Goal: Information Seeking & Learning: Learn about a topic

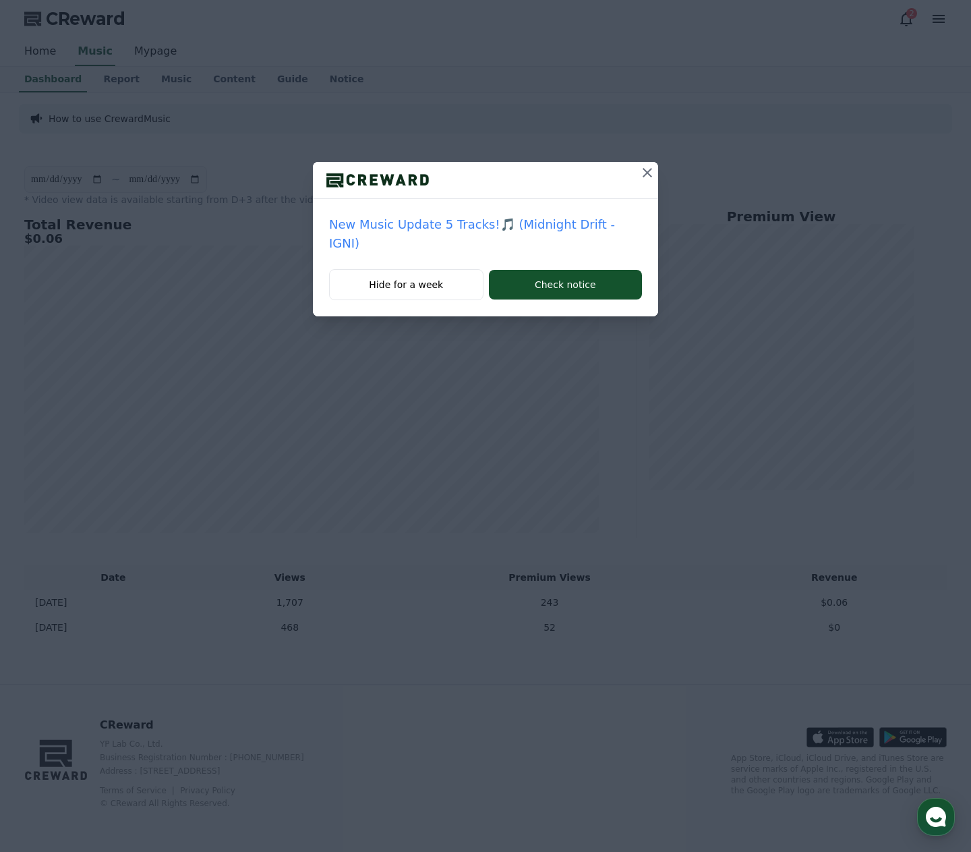
click at [590, 223] on p "New Music Update 5 Tracks!🎵 (Midnight Drift - IGNI)" at bounding box center [485, 234] width 313 height 38
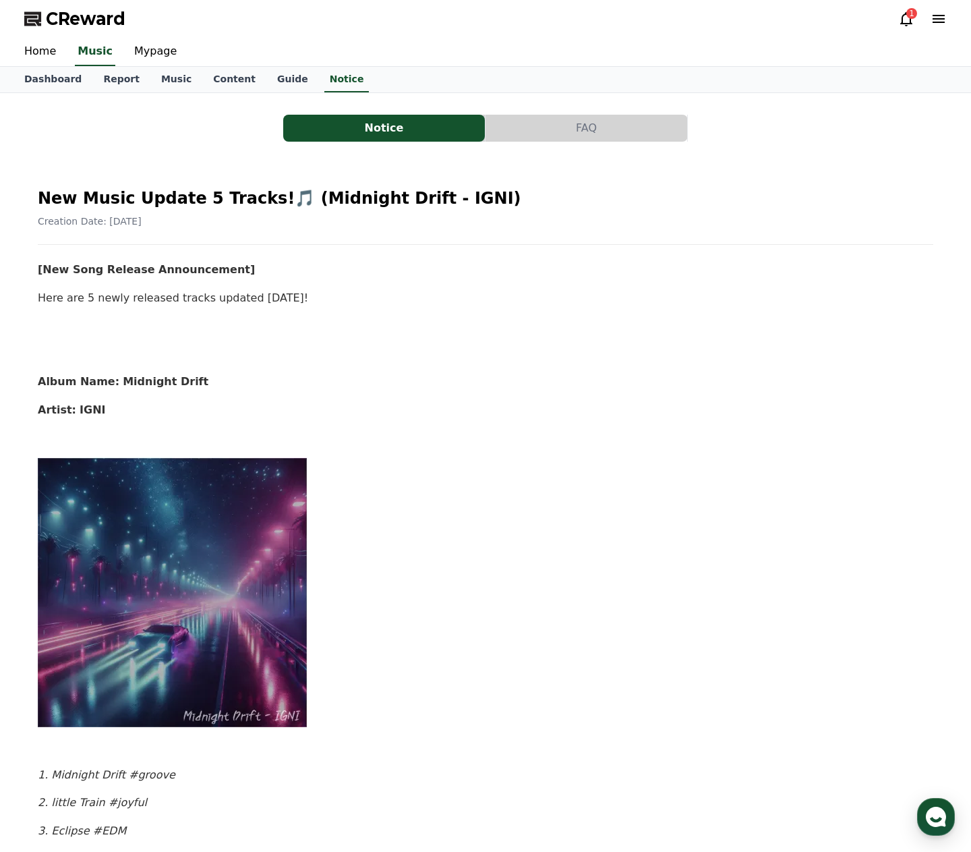
click at [111, 197] on h2 "New Music Update 5 Tracks!🎵 (Midnight Drift - IGNI)" at bounding box center [486, 198] width 896 height 22
click at [125, 218] on span "Creation Date: 2025-09-19" at bounding box center [90, 221] width 104 height 11
click at [212, 198] on h2 "New Music Update 5 Tracks!🎵 (Midnight Drift - IGNI)" at bounding box center [486, 198] width 896 height 22
click at [135, 467] on img at bounding box center [173, 592] width 270 height 270
click at [109, 503] on img at bounding box center [173, 592] width 270 height 270
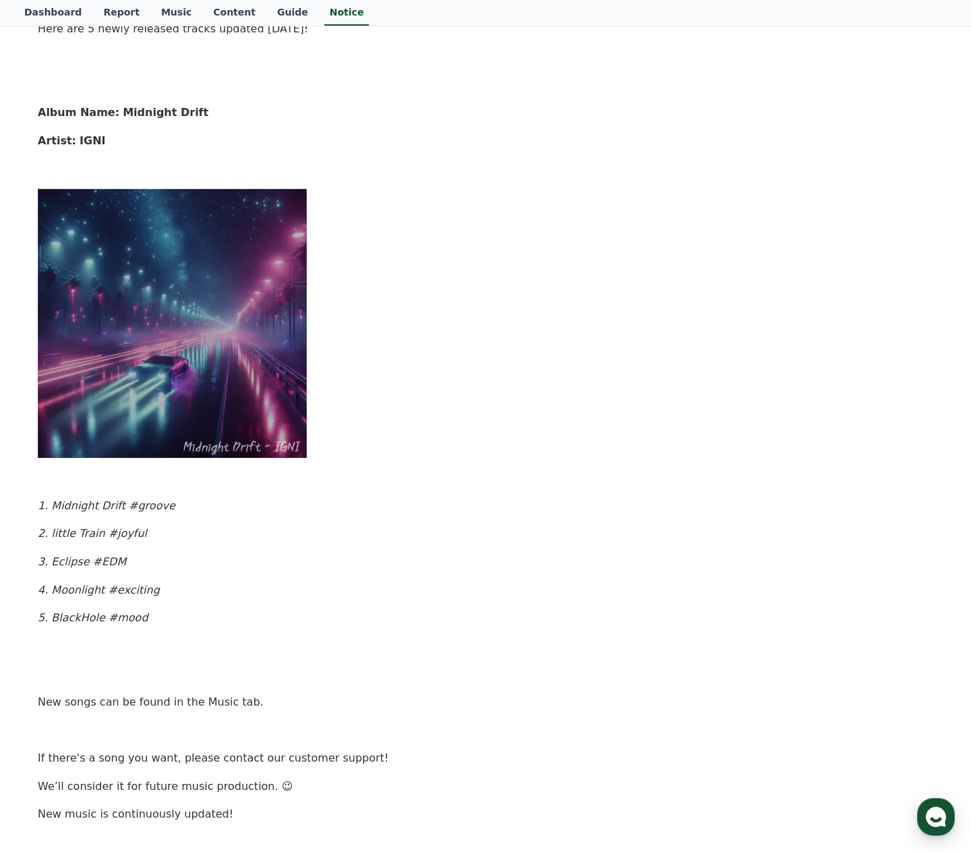
scroll to position [270, 0]
drag, startPoint x: 103, startPoint y: 507, endPoint x: 119, endPoint y: 512, distance: 17.5
click at [119, 512] on p "1. Midnight Drift #groove" at bounding box center [486, 505] width 896 height 18
click at [113, 552] on p "3. Eclipse #EDM" at bounding box center [486, 561] width 896 height 18
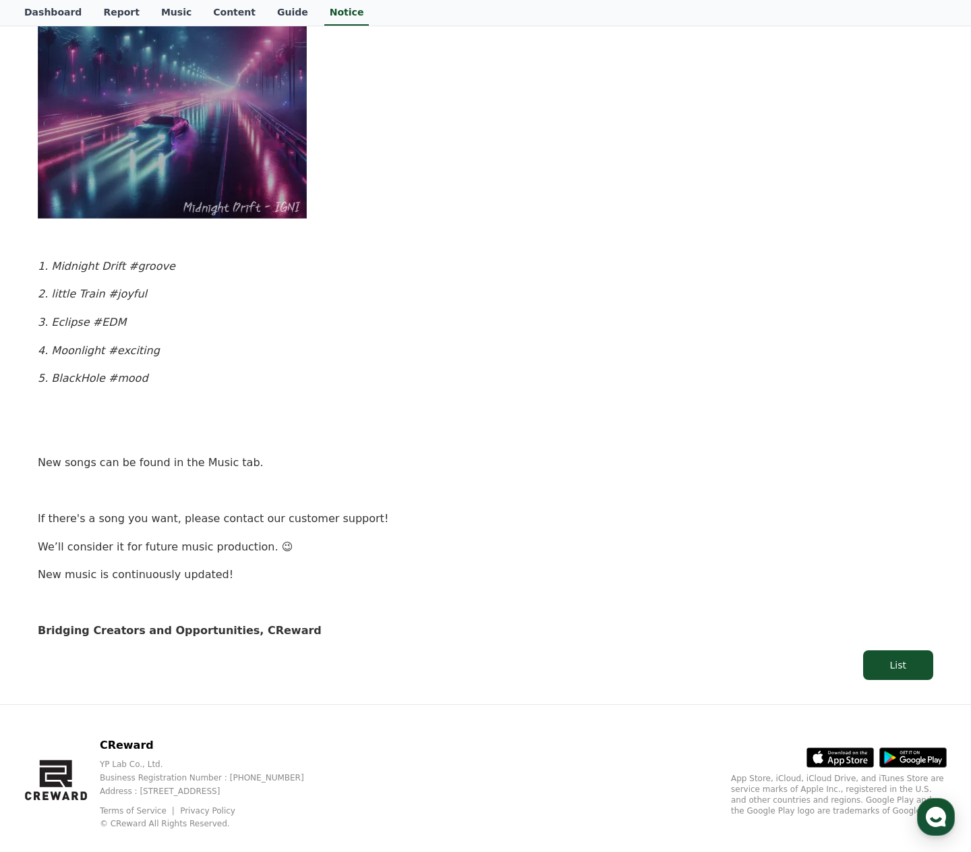
scroll to position [529, 0]
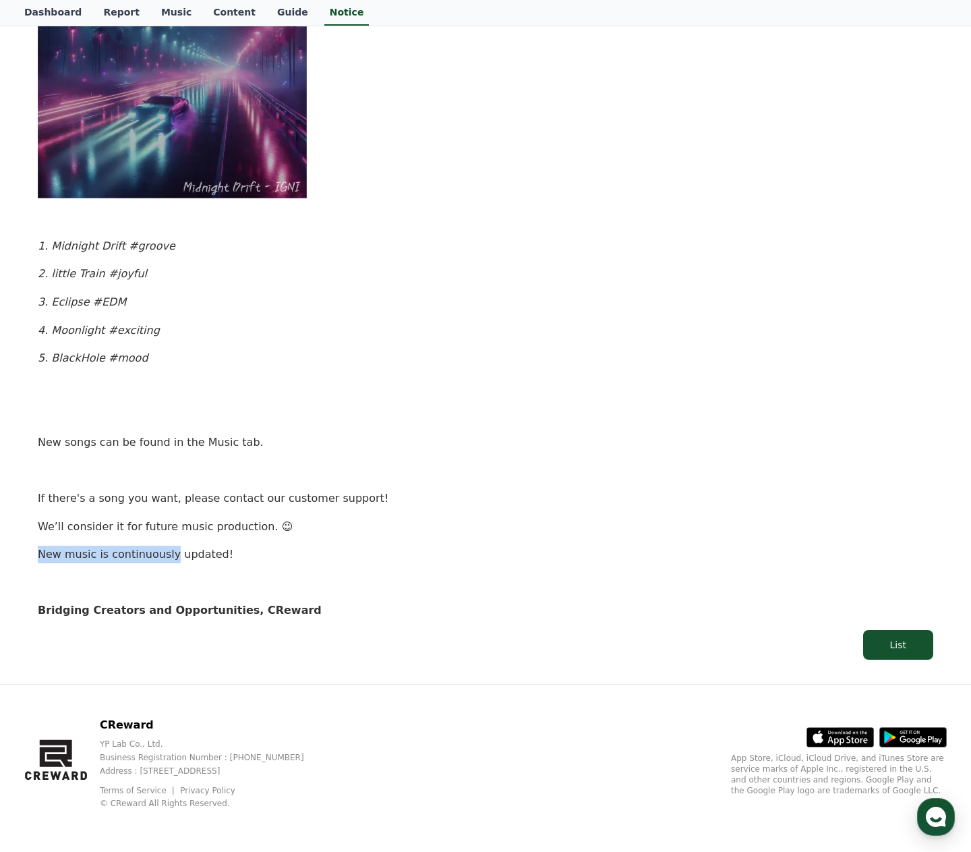
drag, startPoint x: 38, startPoint y: 554, endPoint x: 227, endPoint y: 556, distance: 188.8
click at [167, 562] on p "New music is continuously updated!" at bounding box center [486, 555] width 896 height 18
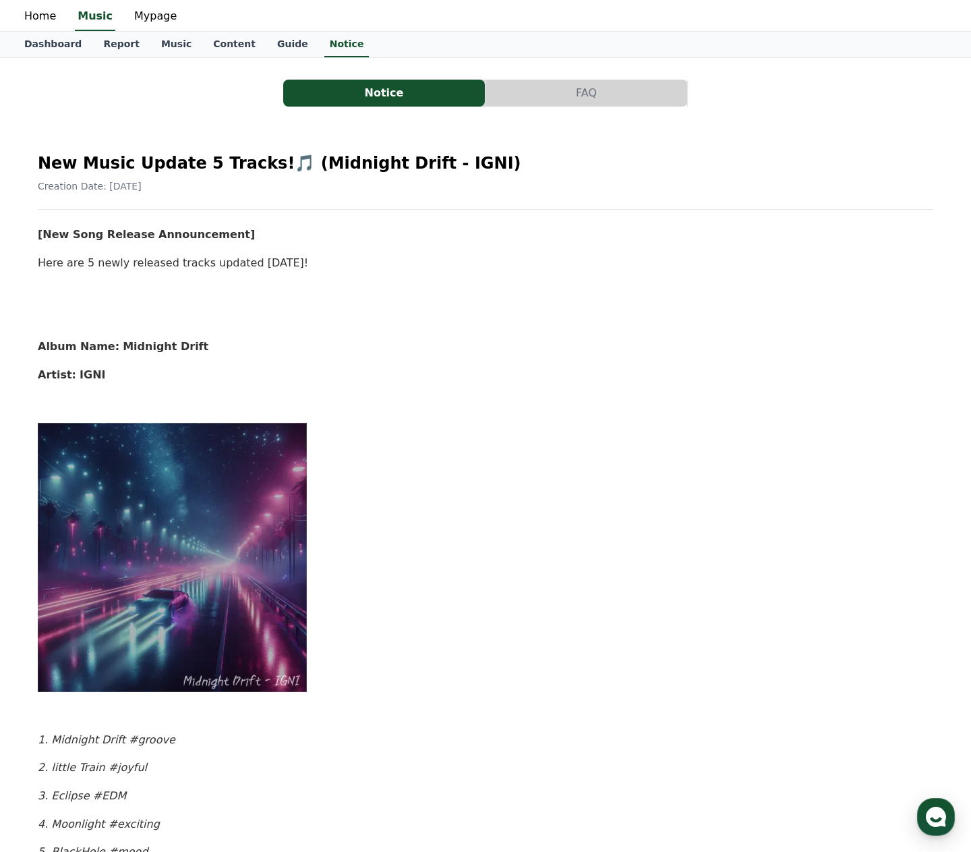
scroll to position [0, 0]
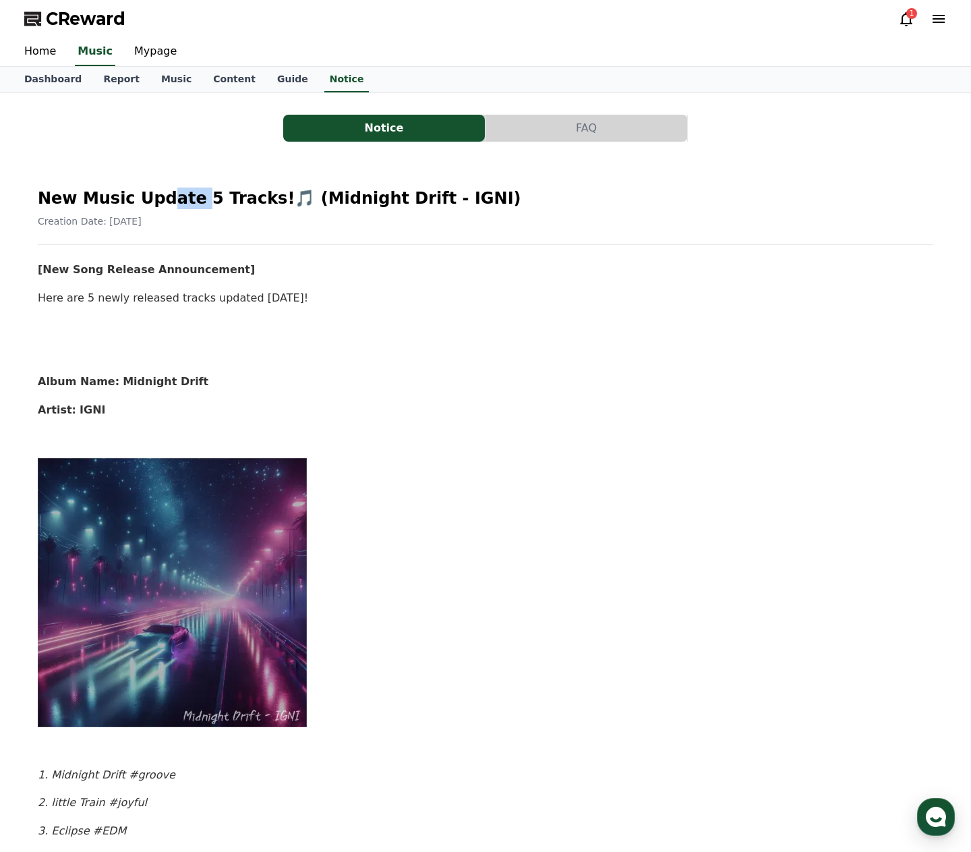
click at [190, 198] on h2 "New Music Update 5 Tracks!🎵 (Midnight Drift - IGNI)" at bounding box center [486, 198] width 896 height 22
drag, startPoint x: 59, startPoint y: 268, endPoint x: 152, endPoint y: 266, distance: 93.1
click at [149, 266] on strong "[New Song Release Announcement]" at bounding box center [146, 269] width 217 height 13
drag, startPoint x: 192, startPoint y: 272, endPoint x: 221, endPoint y: 274, distance: 29.7
click at [219, 273] on strong "[New Song Release Announcement]" at bounding box center [146, 269] width 217 height 13
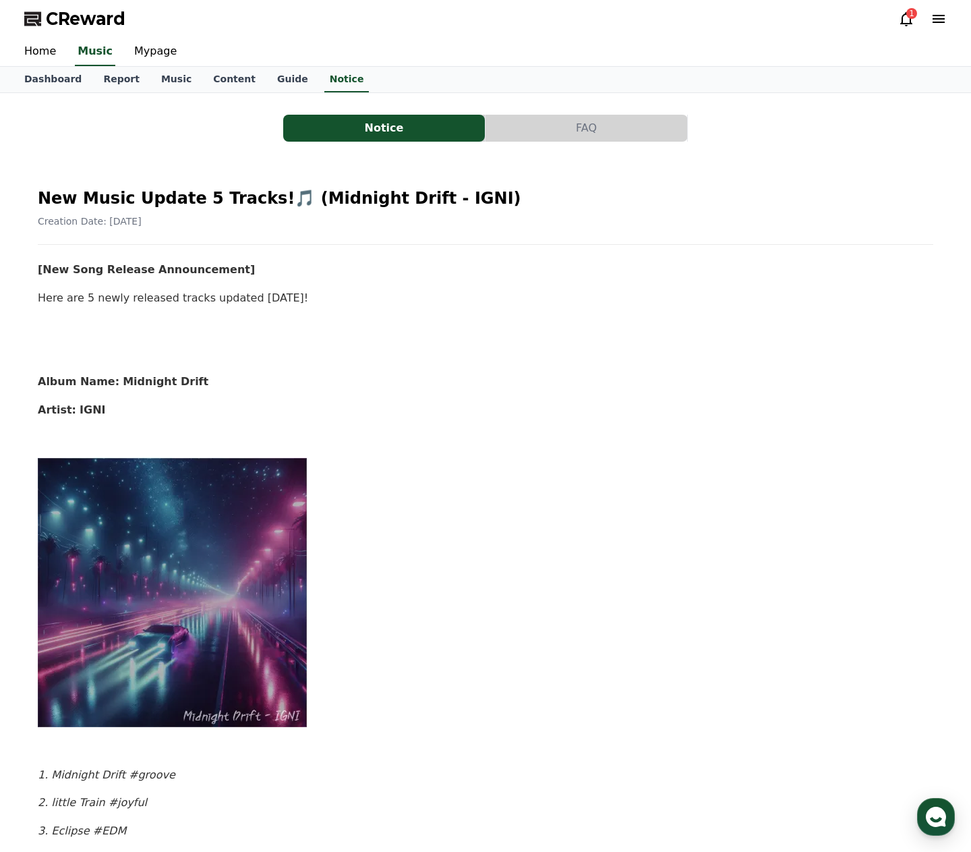
click at [245, 300] on p "Here are 5 newly released tracks updated today!" at bounding box center [486, 298] width 896 height 18
drag, startPoint x: 69, startPoint y: 297, endPoint x: 200, endPoint y: 300, distance: 130.2
click at [198, 299] on p "Here are 5 newly released tracks updated today!" at bounding box center [486, 298] width 896 height 18
click at [341, 196] on h2 "New Music Update 5 Tracks!🎵 (Midnight Drift - IGNI)" at bounding box center [486, 198] width 896 height 22
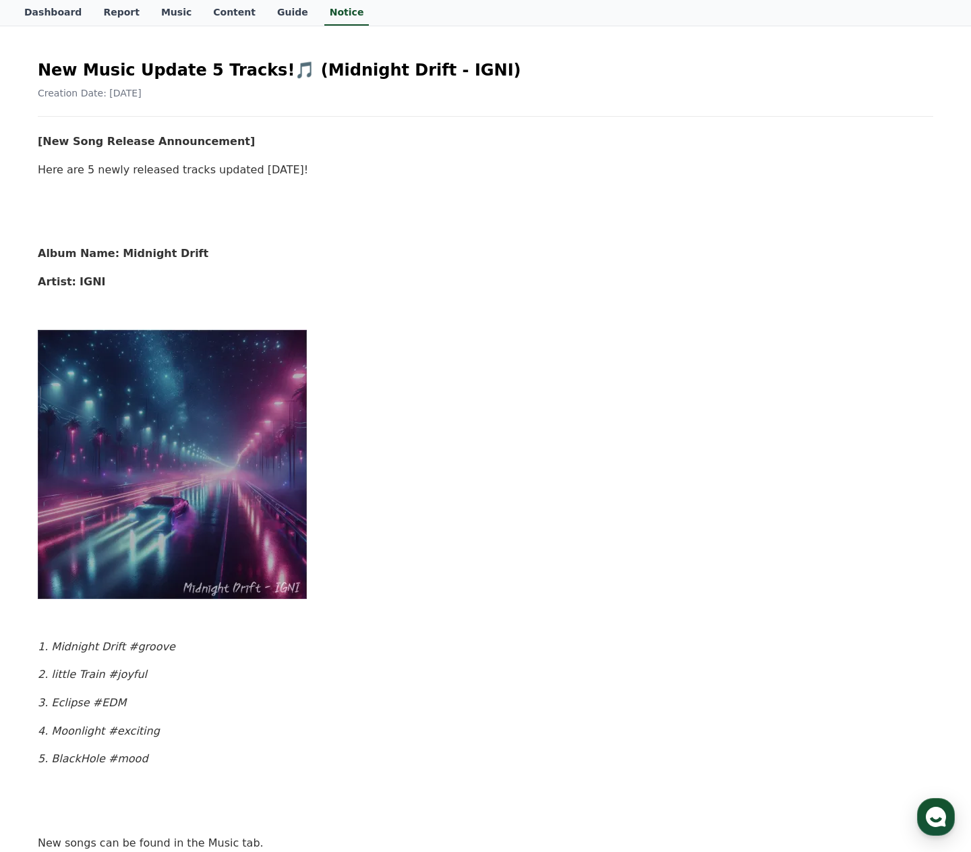
scroll to position [135, 0]
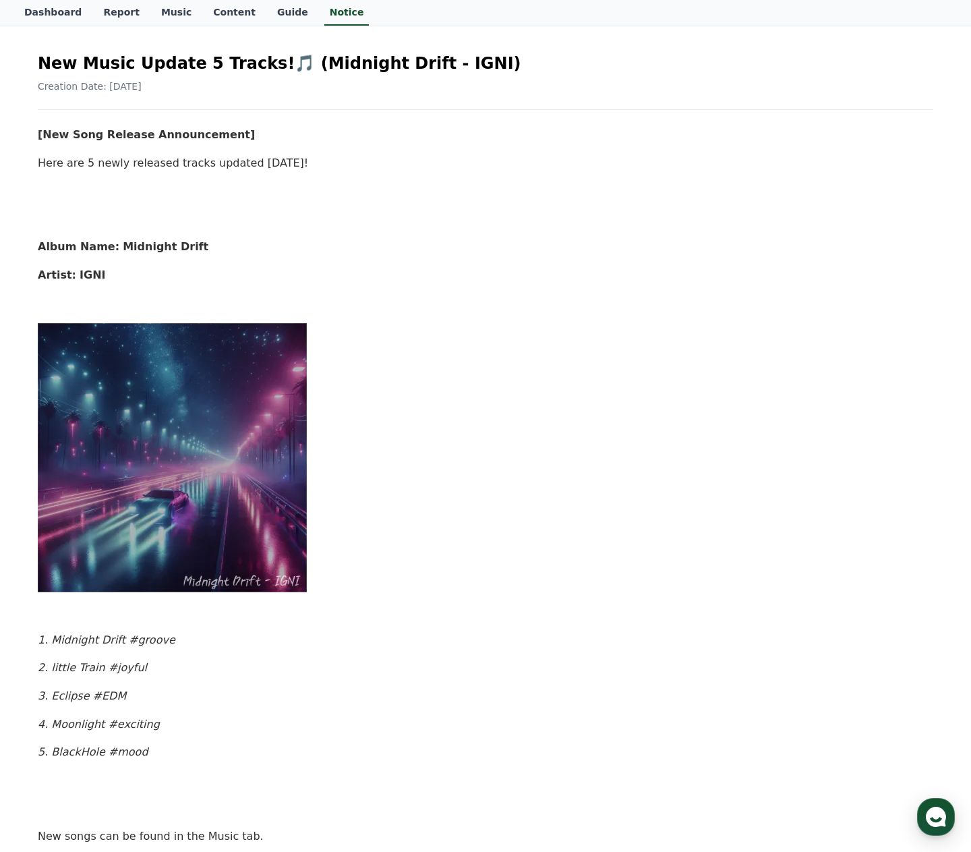
click at [176, 438] on img at bounding box center [173, 457] width 270 height 270
drag, startPoint x: 46, startPoint y: 640, endPoint x: 117, endPoint y: 640, distance: 70.8
click at [117, 640] on em "1. Midnight Drift #groove" at bounding box center [107, 639] width 138 height 13
copy em "Midnight Drift"
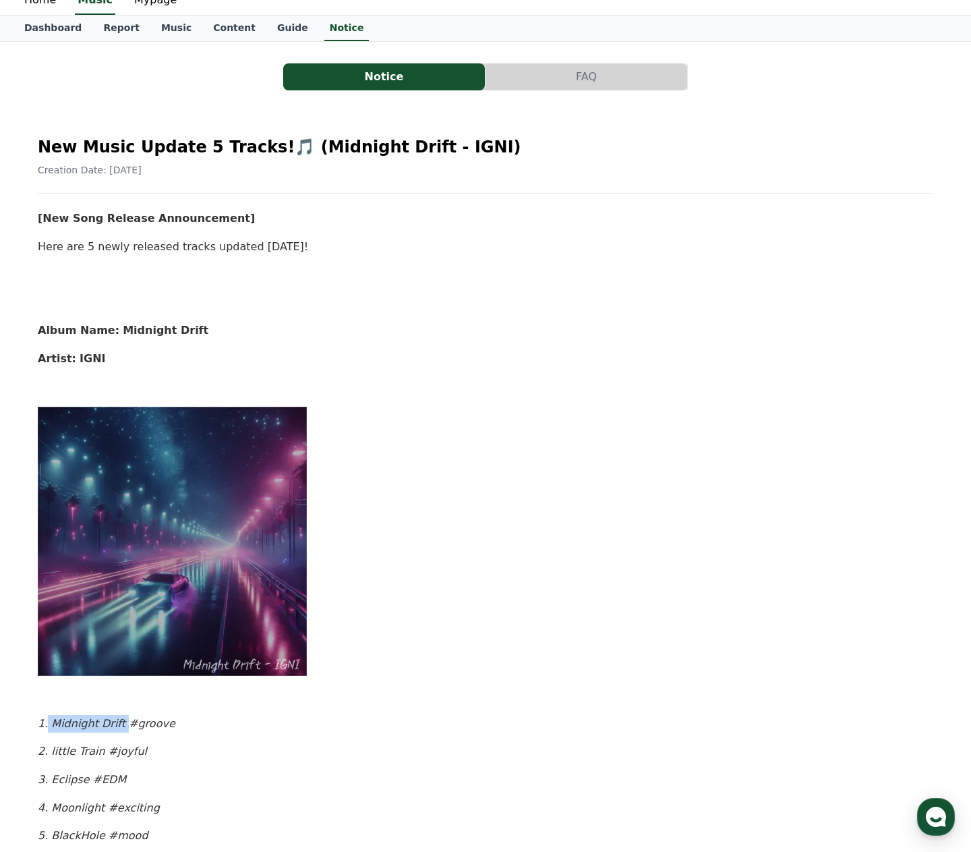
scroll to position [0, 0]
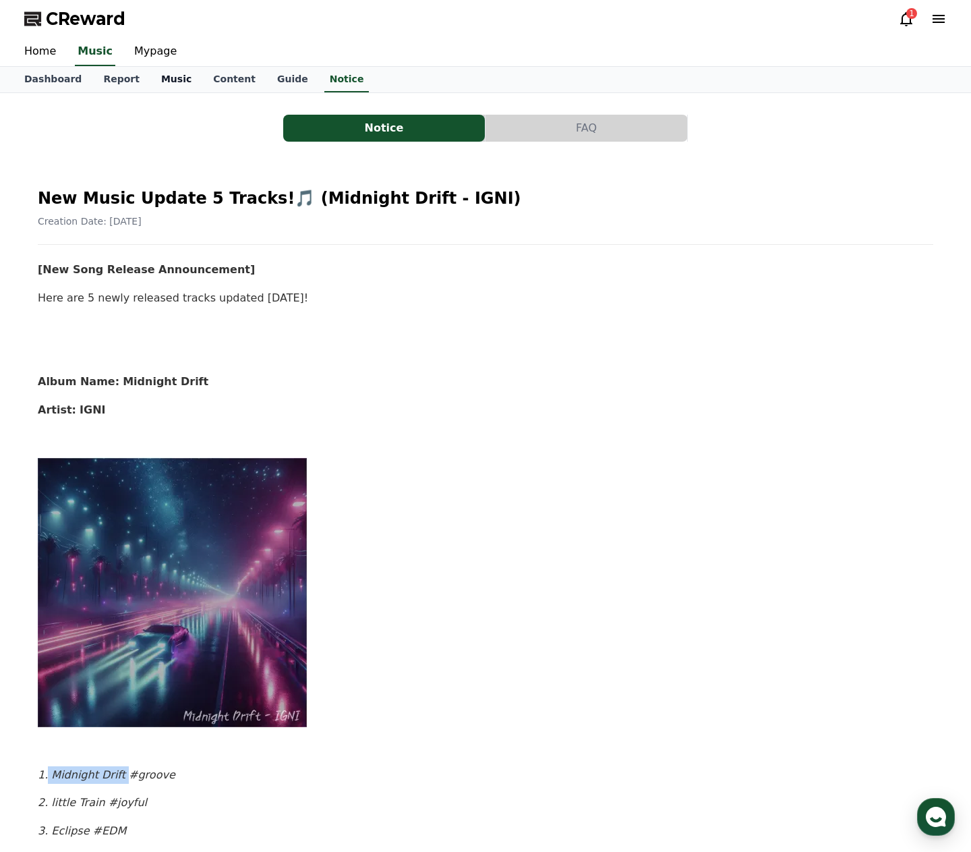
click at [157, 77] on link "Music" at bounding box center [176, 80] width 52 height 26
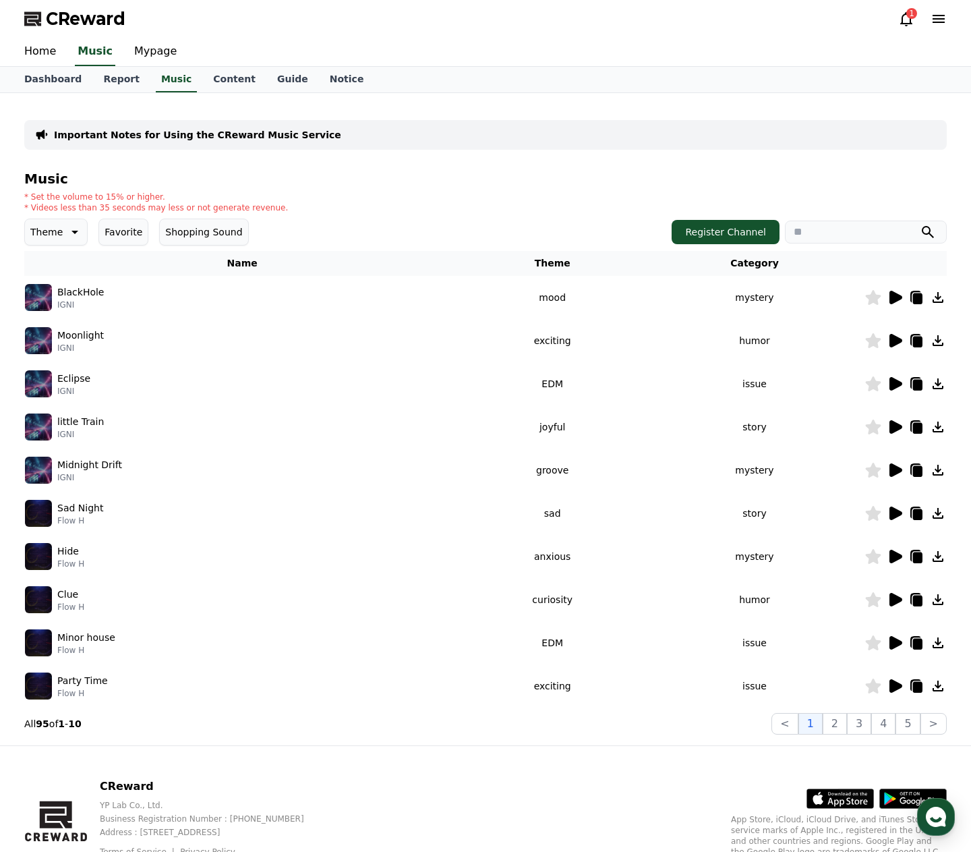
click at [817, 238] on input "search" at bounding box center [866, 232] width 162 height 23
paste input "**********"
click at [920, 224] on button "submit" at bounding box center [928, 232] width 16 height 16
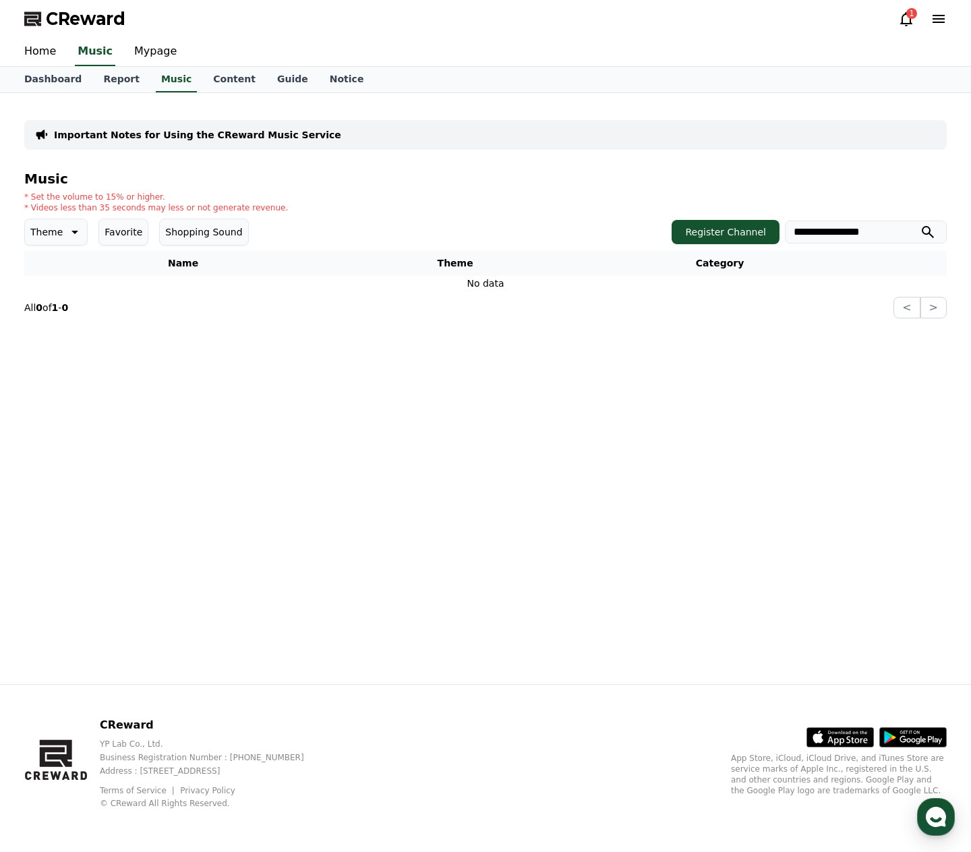
click at [825, 237] on input "**********" at bounding box center [866, 232] width 162 height 23
type input "****"
click at [920, 224] on button "submit" at bounding box center [928, 232] width 16 height 16
click at [917, 27] on div "1" at bounding box center [922, 19] width 49 height 22
click at [910, 24] on icon at bounding box center [906, 19] width 12 height 14
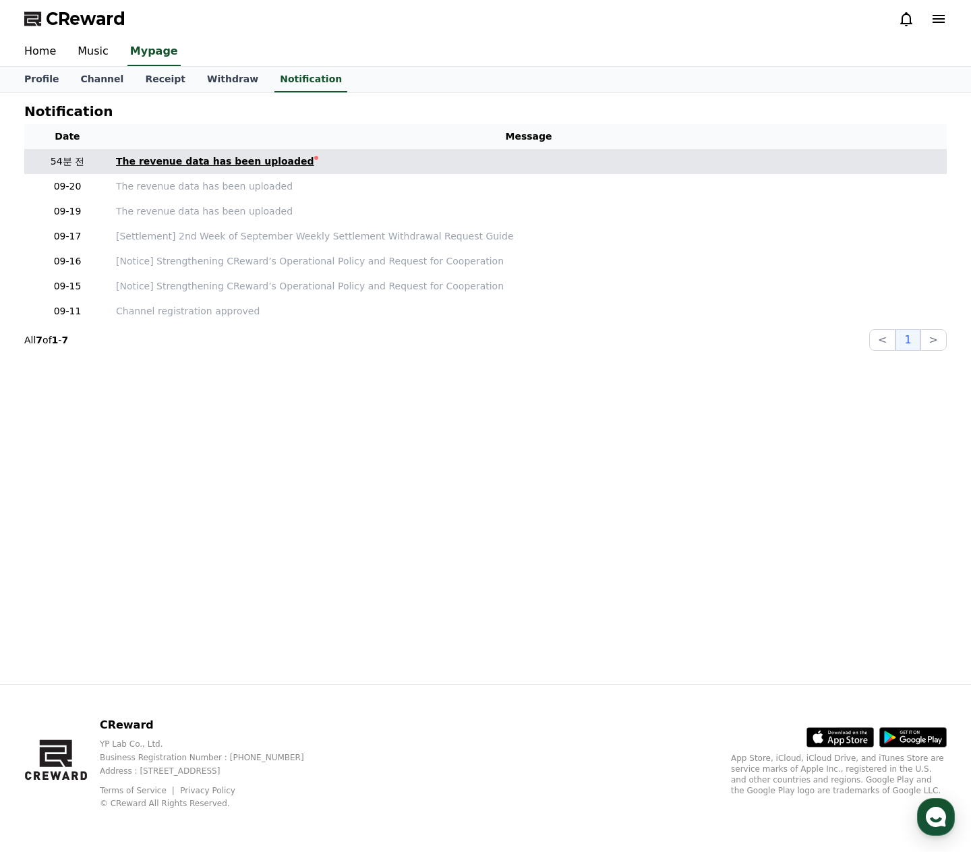
click at [254, 158] on div "The revenue data has been uploaded" at bounding box center [215, 161] width 198 height 14
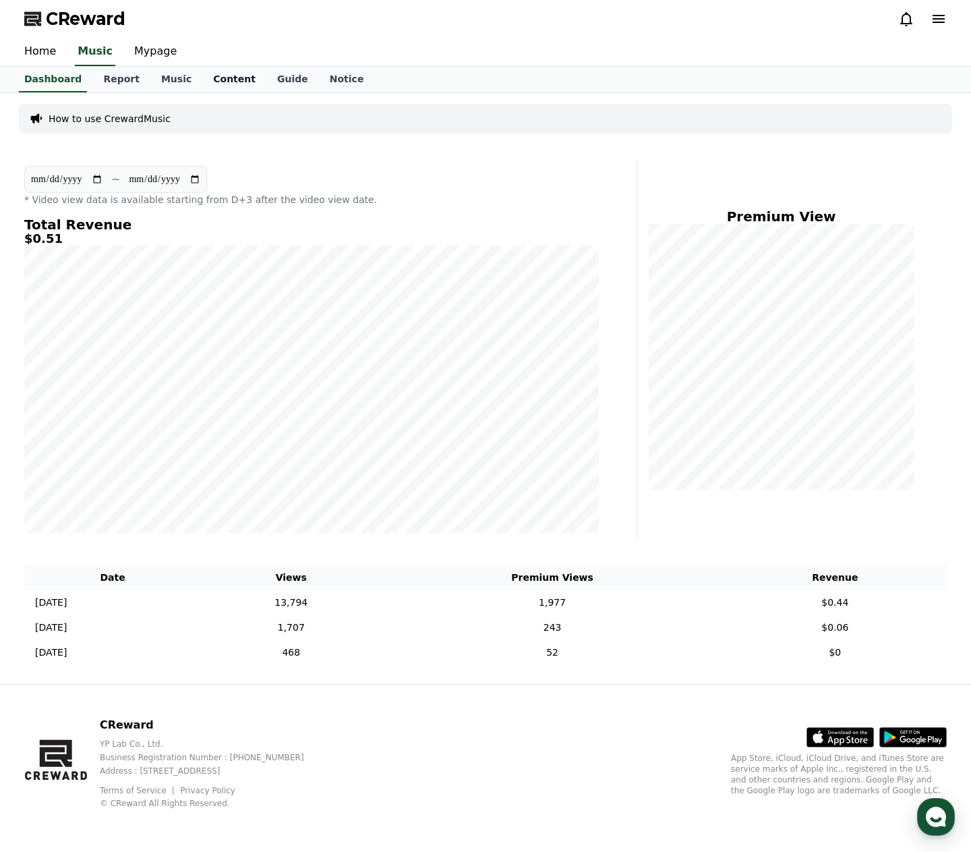
click at [212, 71] on link "Content" at bounding box center [234, 80] width 64 height 26
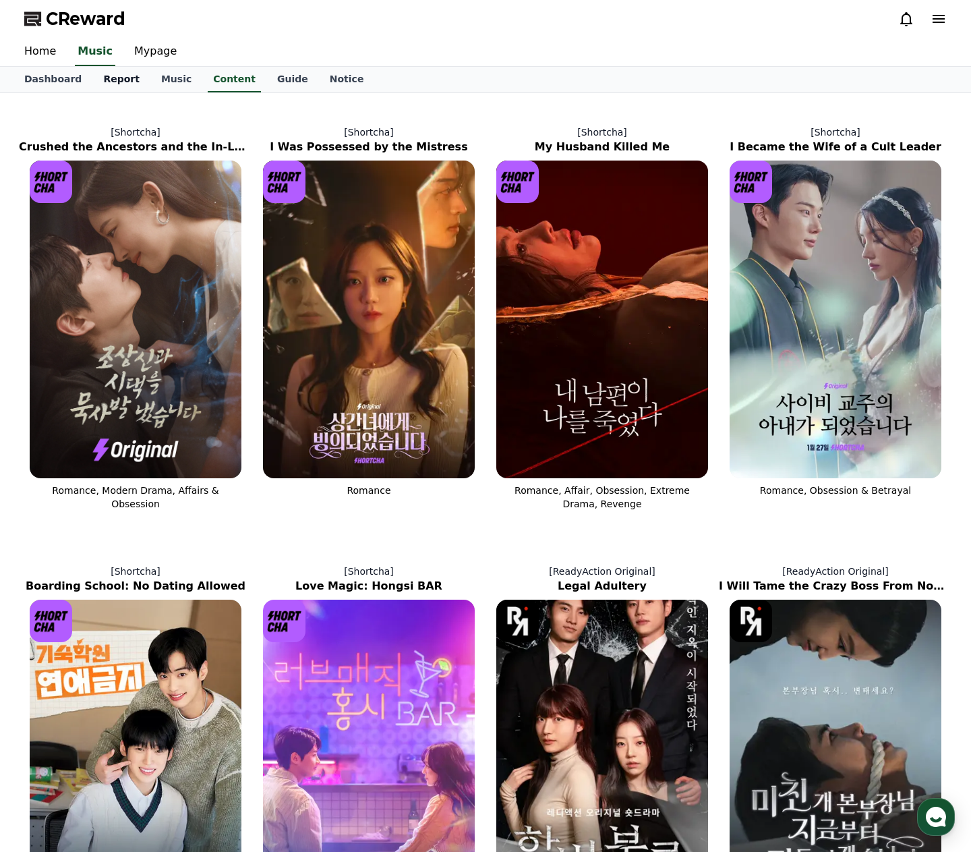
click at [111, 75] on link "Report" at bounding box center [121, 80] width 58 height 26
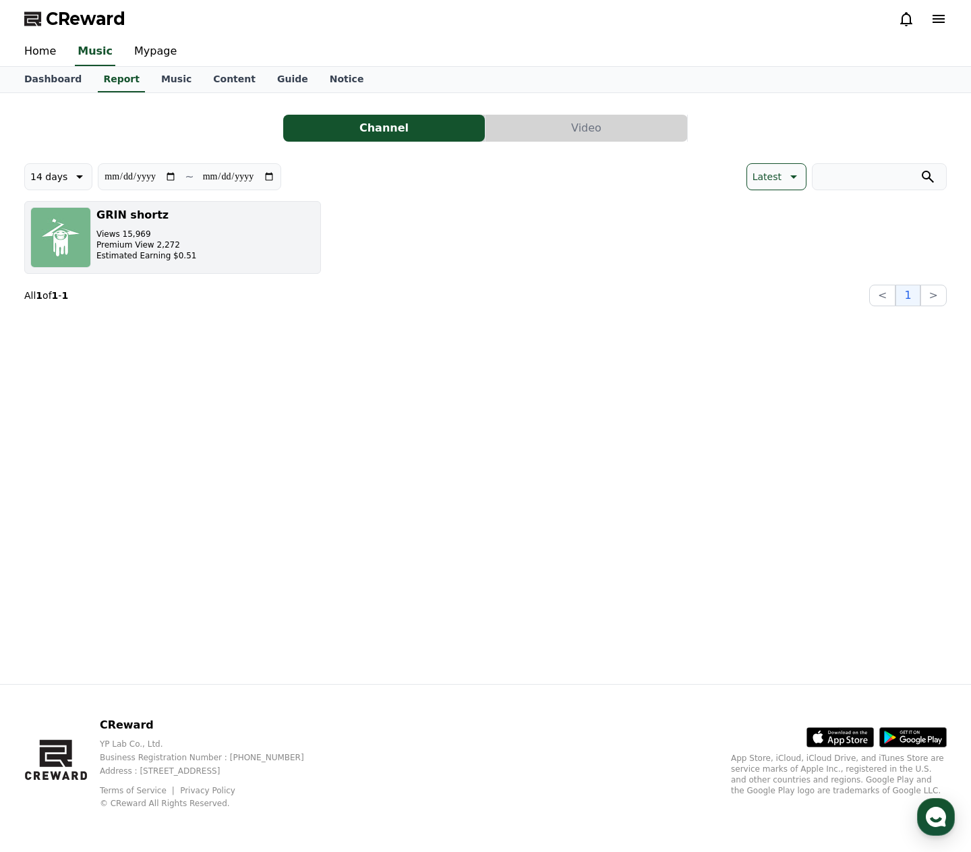
click at [71, 252] on img "button" at bounding box center [60, 237] width 61 height 61
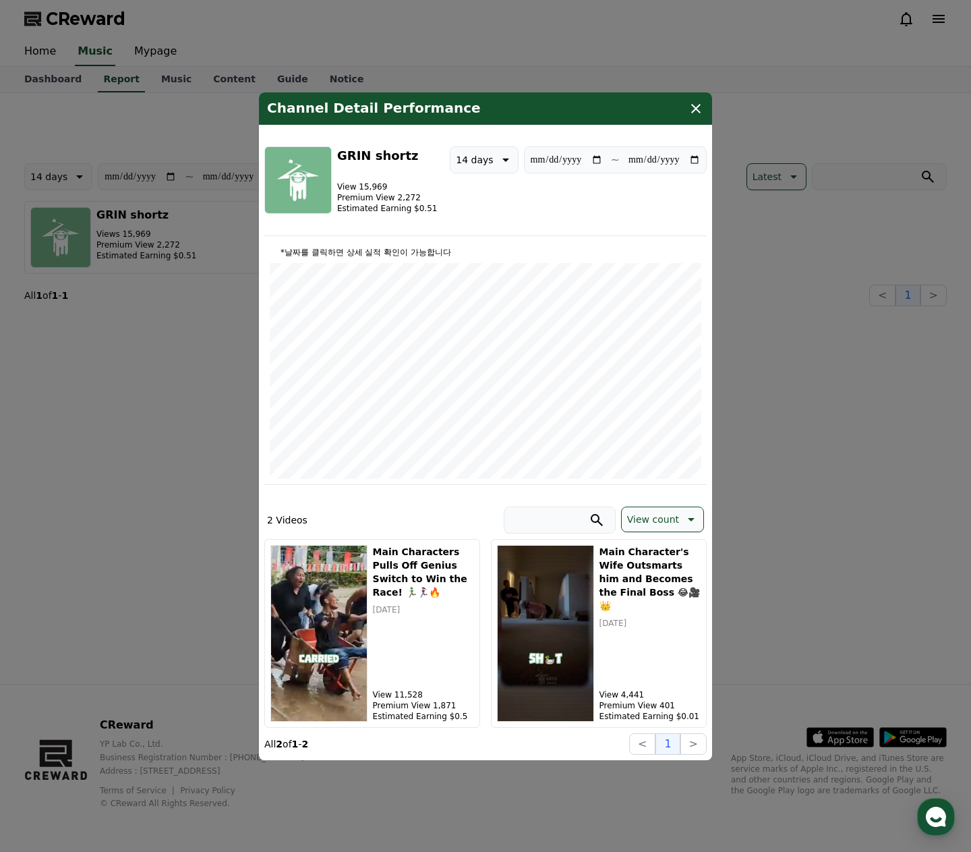
click at [203, 319] on button "close modal" at bounding box center [485, 426] width 971 height 852
